Goal: Navigation & Orientation: Find specific page/section

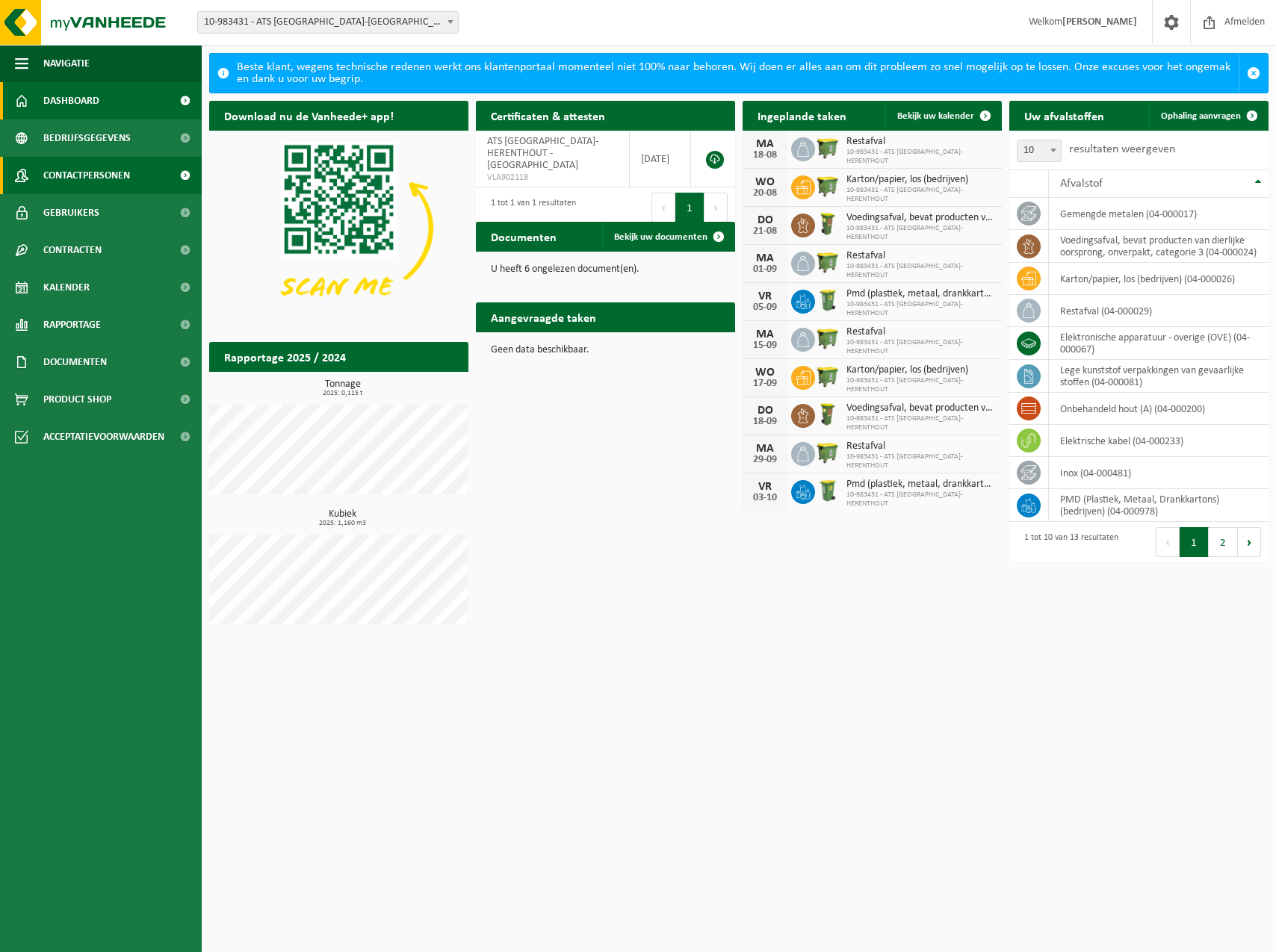
click at [71, 181] on span "Contactpersonen" at bounding box center [87, 176] width 87 height 37
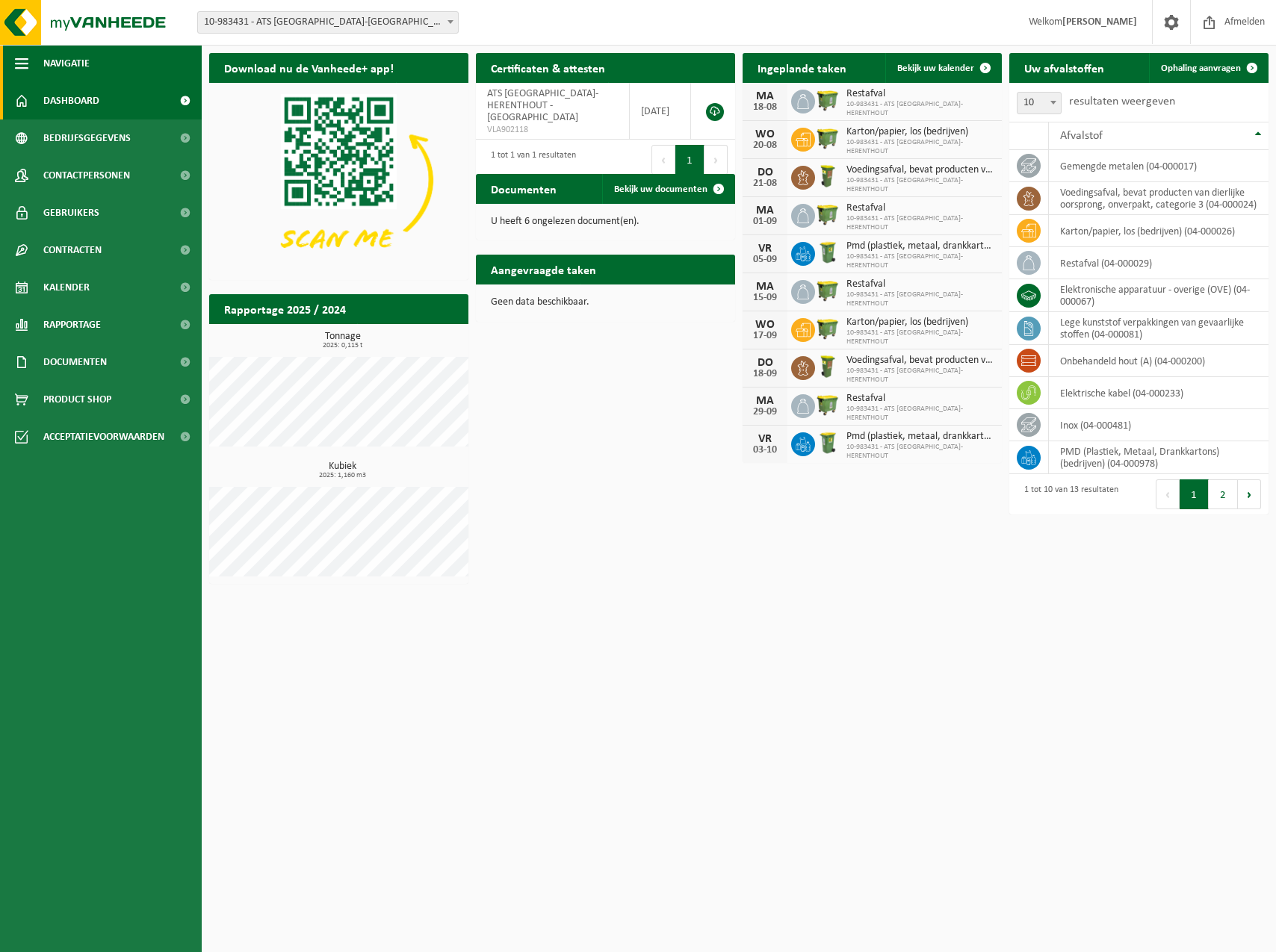
click at [86, 63] on span "Navigatie" at bounding box center [67, 63] width 46 height 37
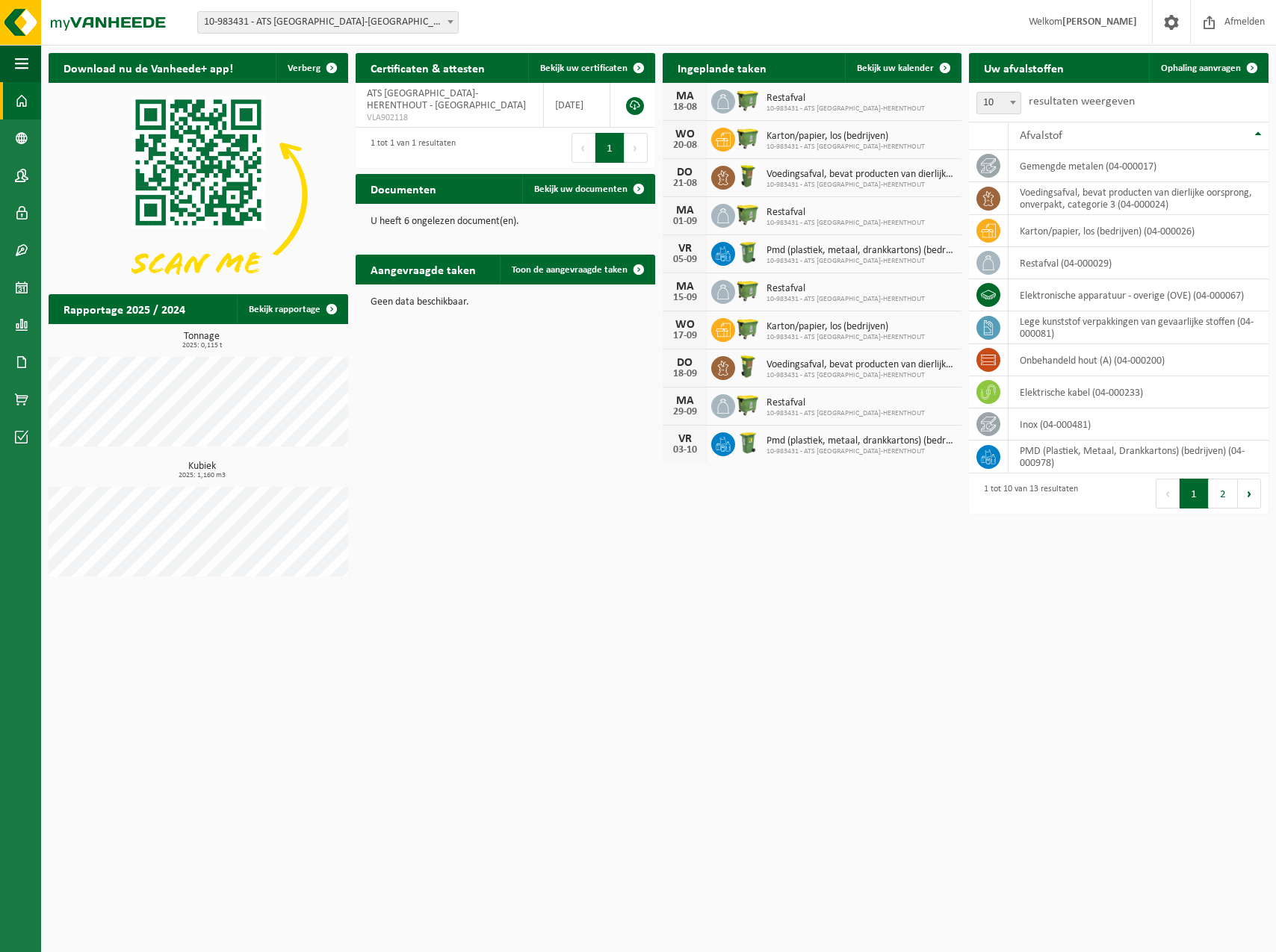
click at [679, 102] on div "18-08" at bounding box center [685, 108] width 30 height 11
click at [776, 101] on span "Restafval" at bounding box center [846, 98] width 159 height 12
click at [677, 95] on div "MA" at bounding box center [685, 96] width 30 height 12
drag, startPoint x: 677, startPoint y: 95, endPoint x: 784, endPoint y: 106, distance: 107.6
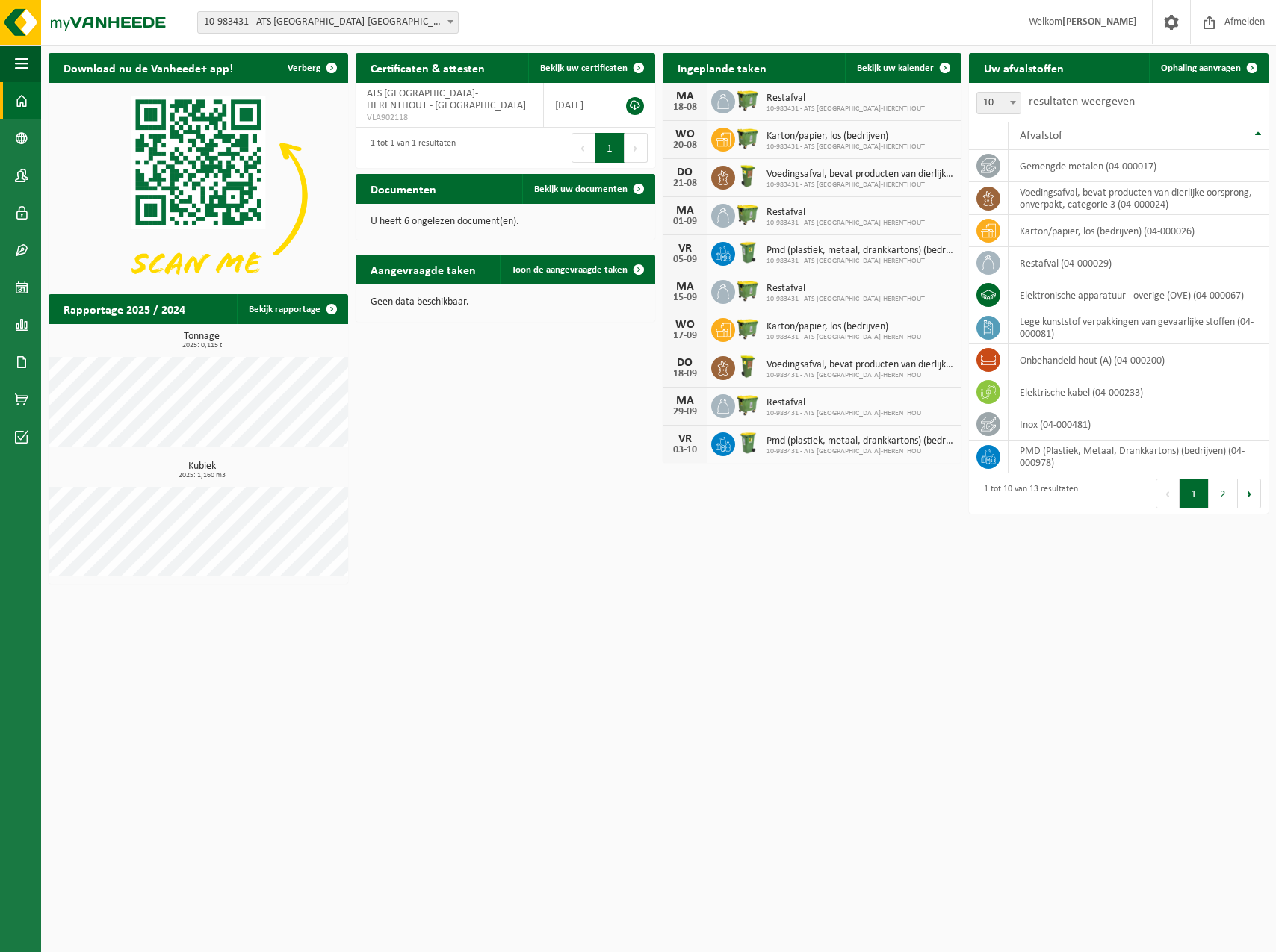
click at [784, 106] on span "10-983431 - ATS ANTWERP-HERENTHOUT" at bounding box center [846, 109] width 159 height 9
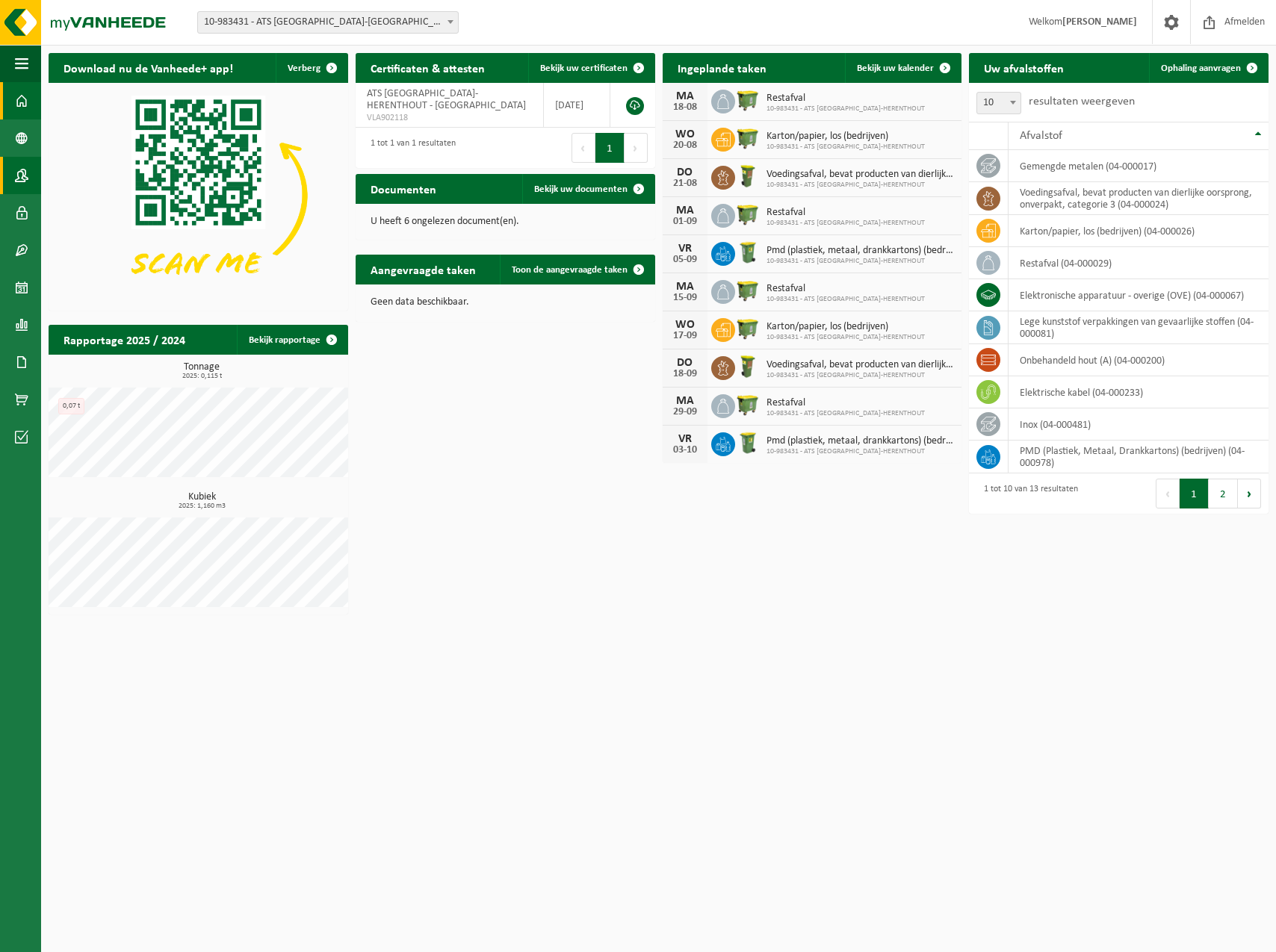
click at [18, 184] on span at bounding box center [21, 176] width 13 height 37
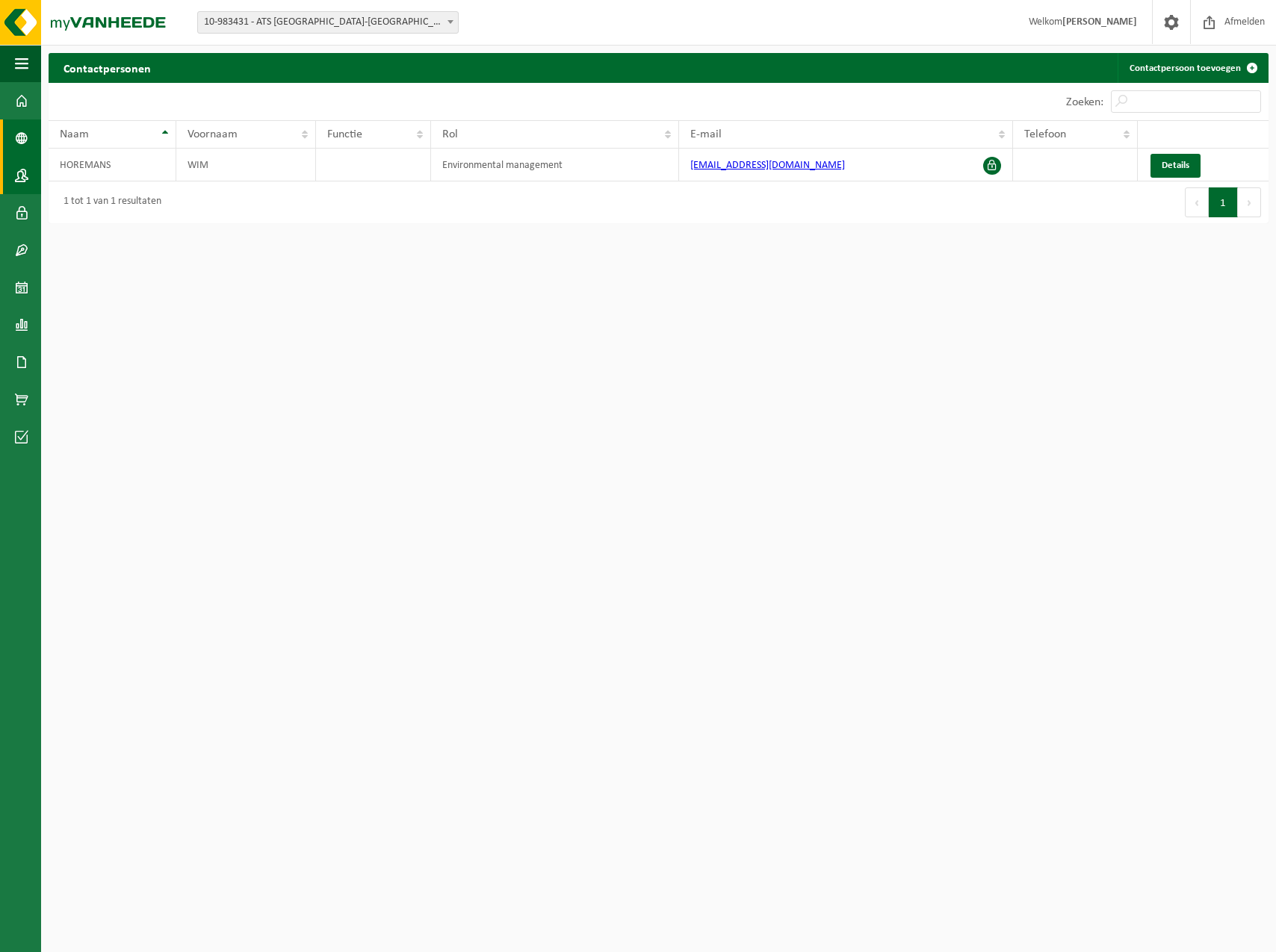
click at [19, 139] on span at bounding box center [21, 138] width 13 height 37
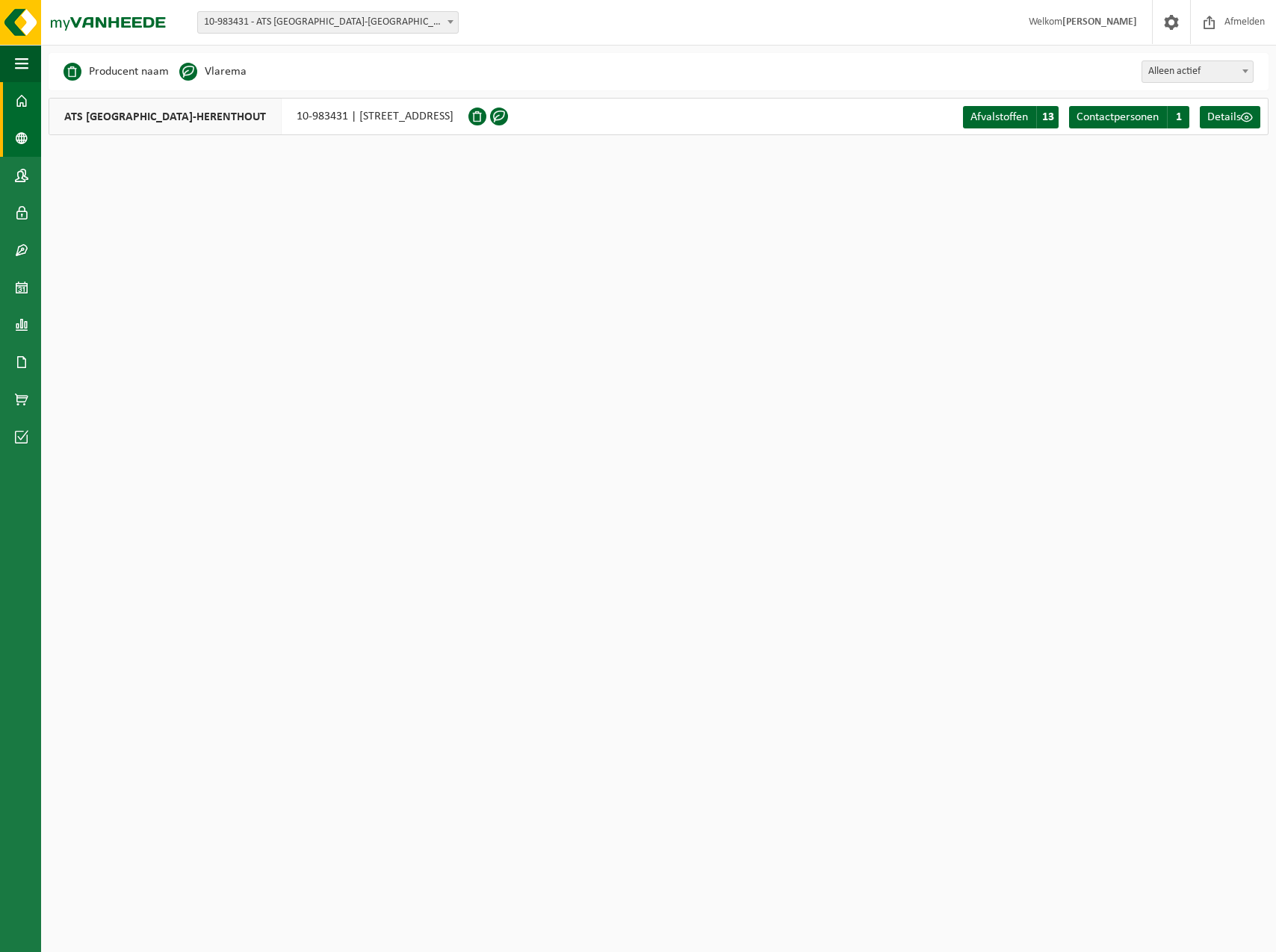
click at [11, 98] on link "Dashboard" at bounding box center [20, 101] width 41 height 37
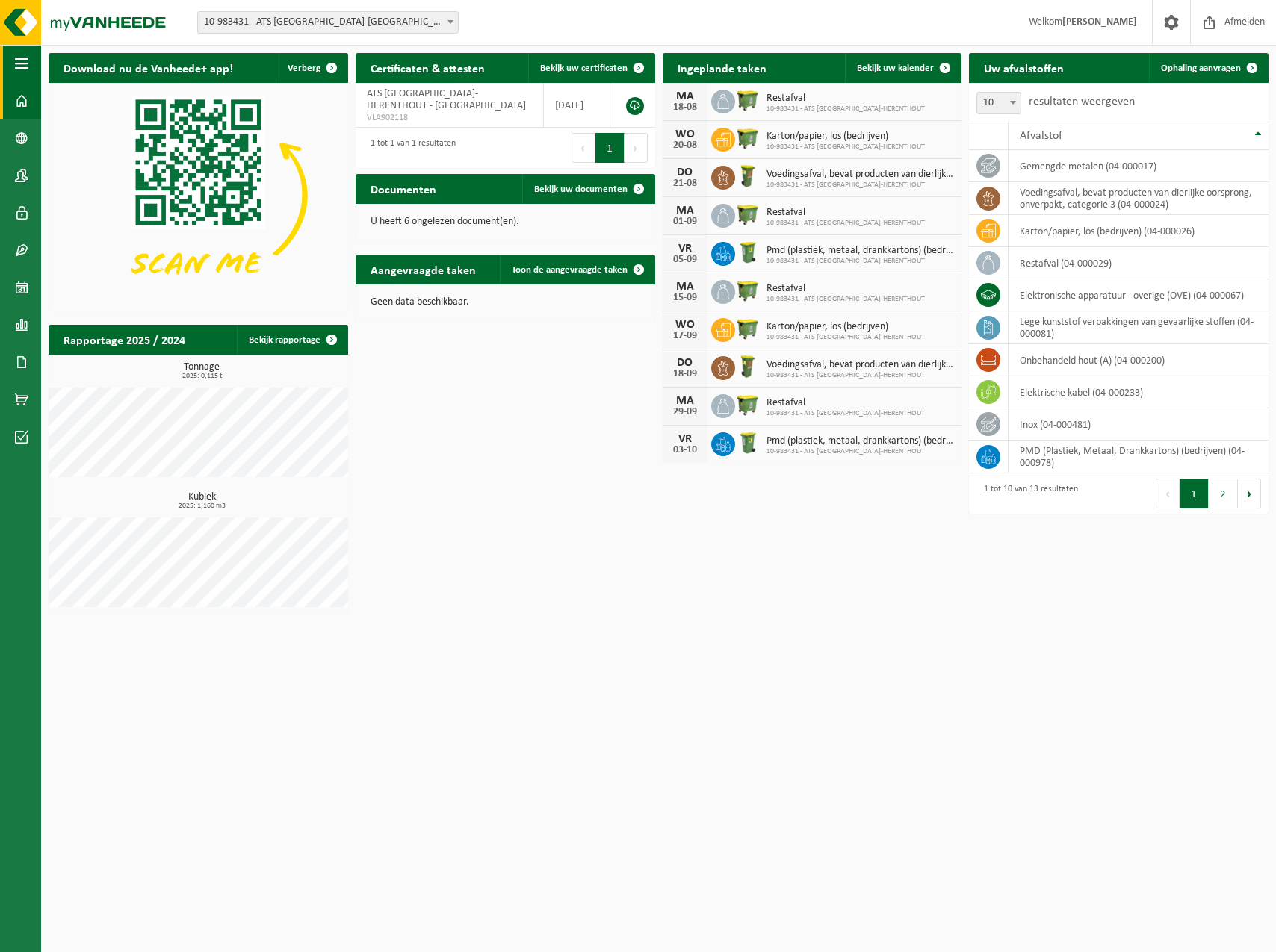
click at [17, 60] on span "button" at bounding box center [21, 63] width 13 height 37
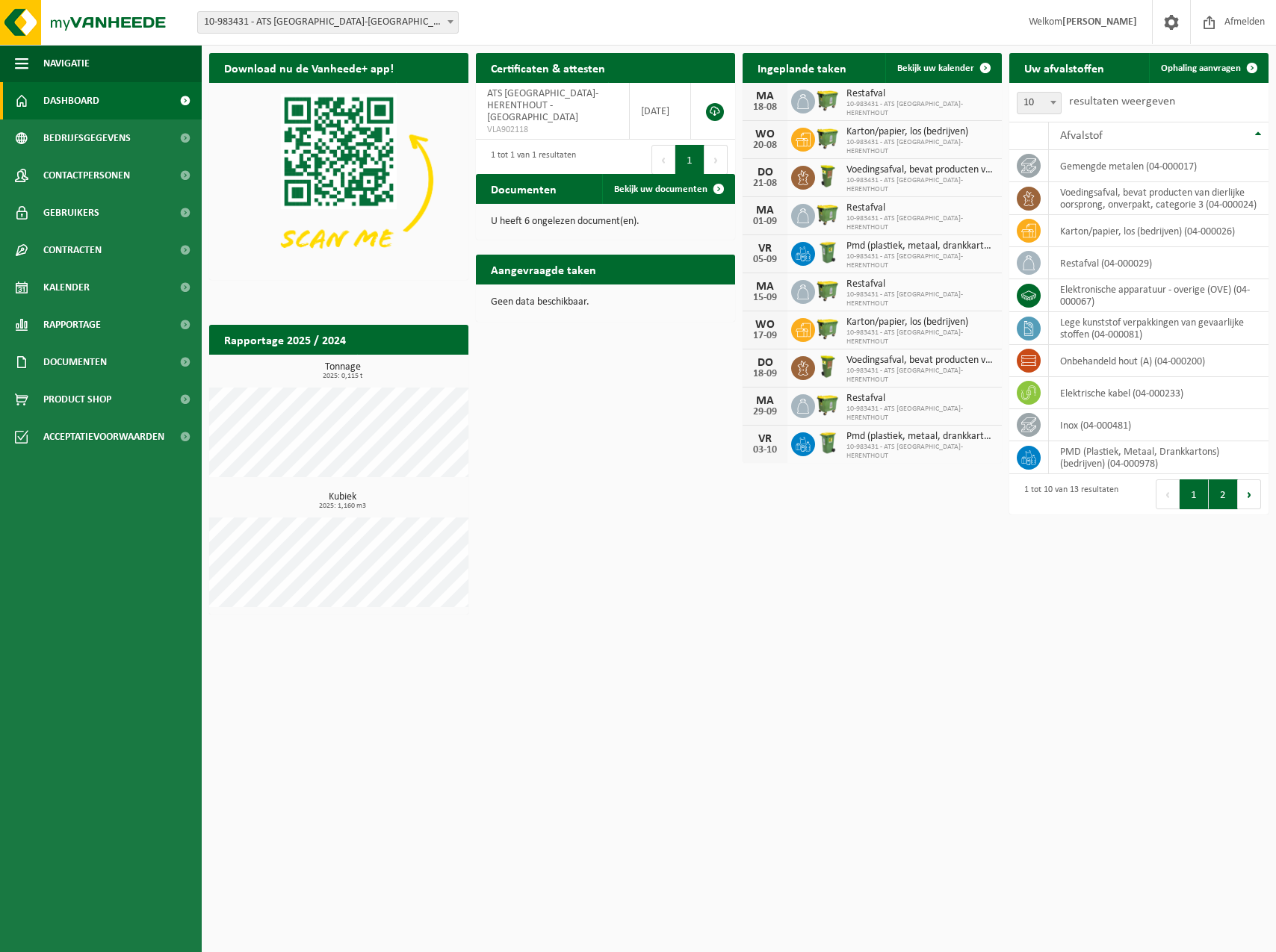
click at [1223, 509] on button "2" at bounding box center [1223, 495] width 29 height 30
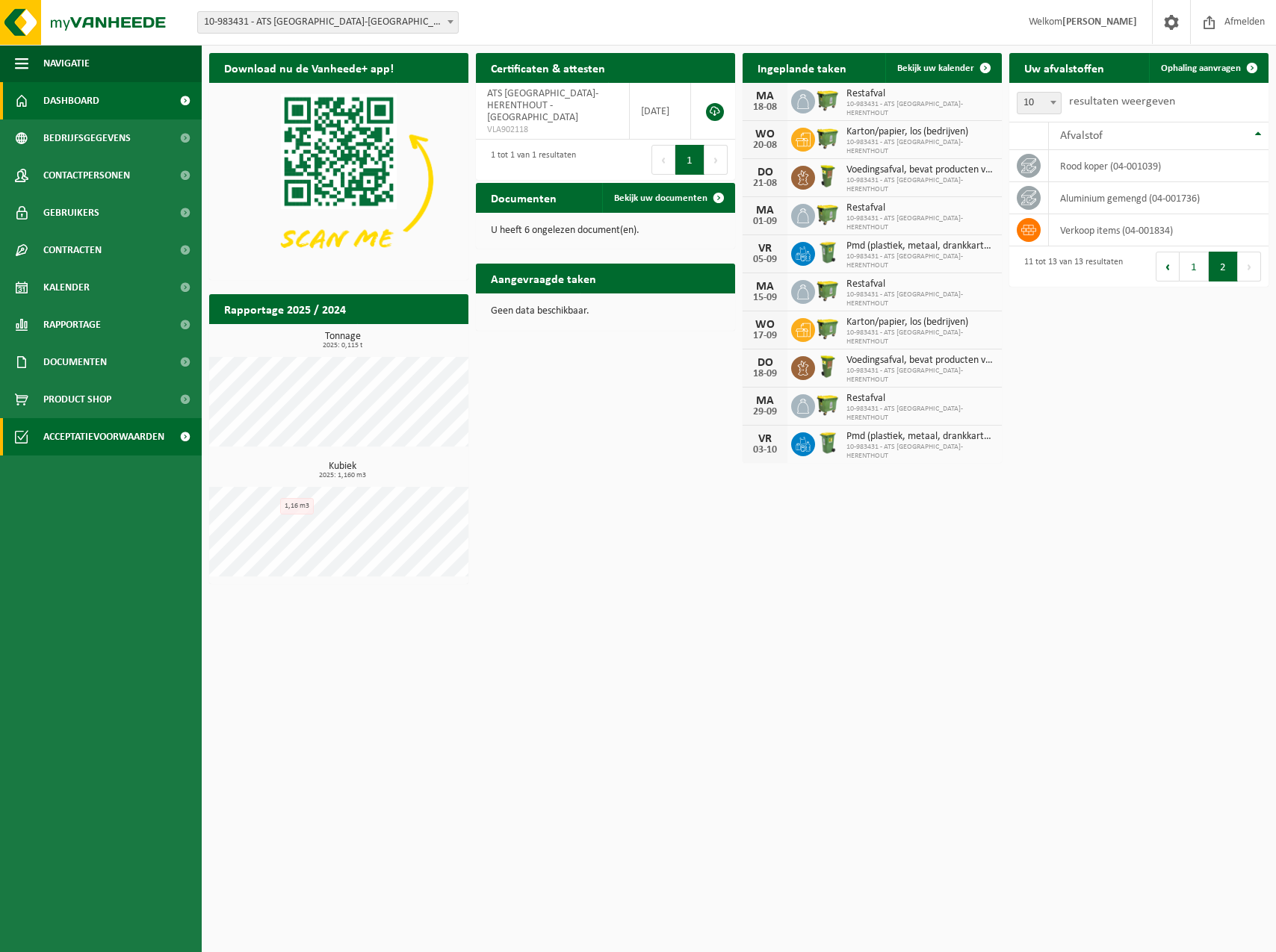
click at [179, 437] on span at bounding box center [184, 437] width 33 height 37
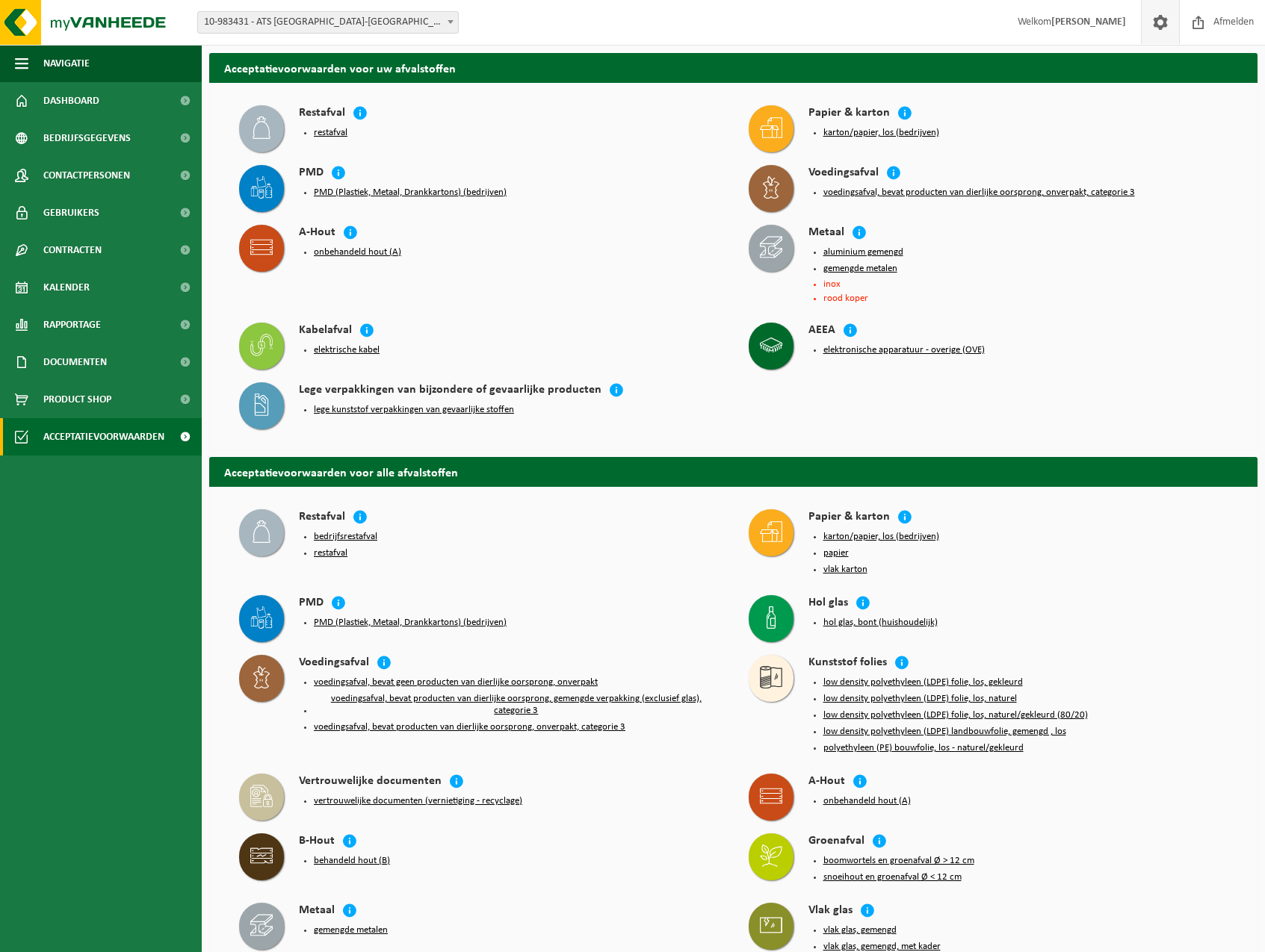
click at [1164, 24] on span at bounding box center [1160, 22] width 22 height 44
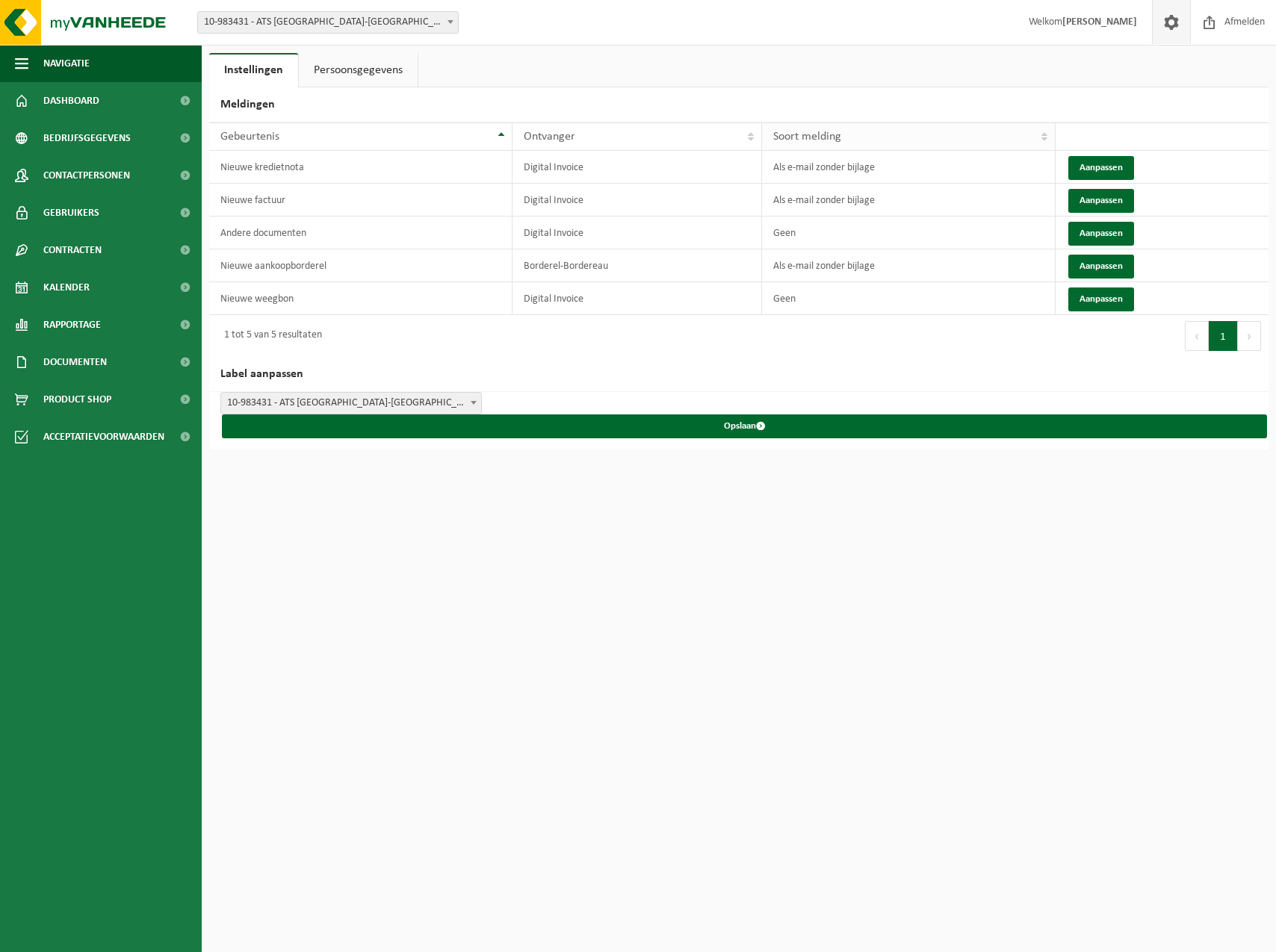
click at [1045, 137] on th "Soort melding" at bounding box center [908, 136] width 293 height 29
click at [1044, 137] on th "Soort melding" at bounding box center [908, 136] width 293 height 29
click at [1044, 133] on th "Soort melding" at bounding box center [908, 136] width 293 height 29
click at [21, 60] on span "button" at bounding box center [21, 63] width 13 height 37
